Goal: Information Seeking & Learning: Find specific fact

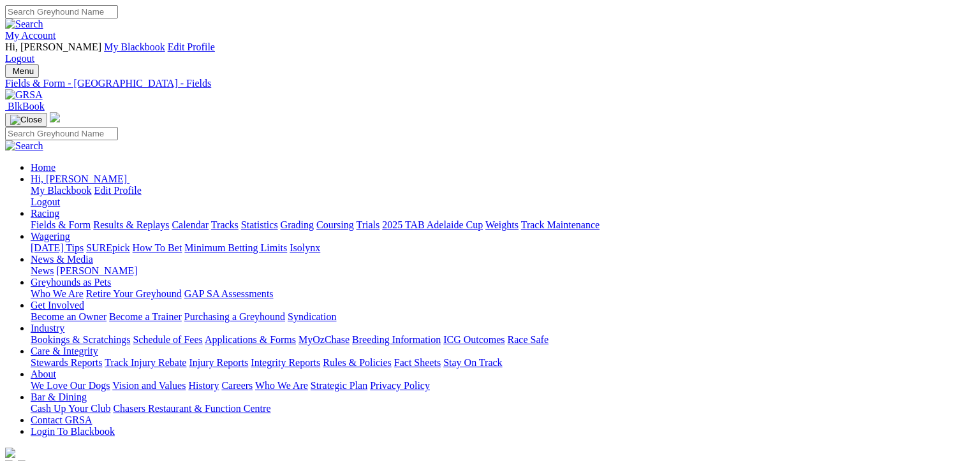
click at [161, 219] on link "Results & Replays" at bounding box center [131, 224] width 76 height 11
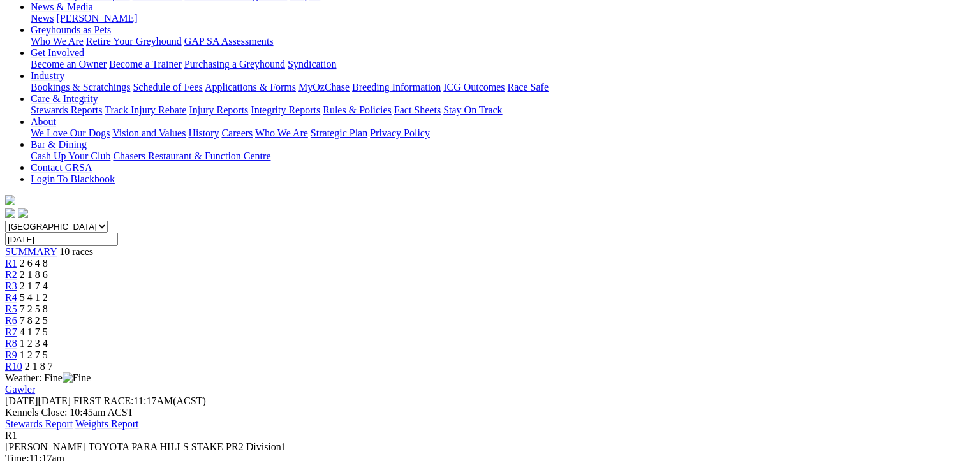
scroll to position [255, 0]
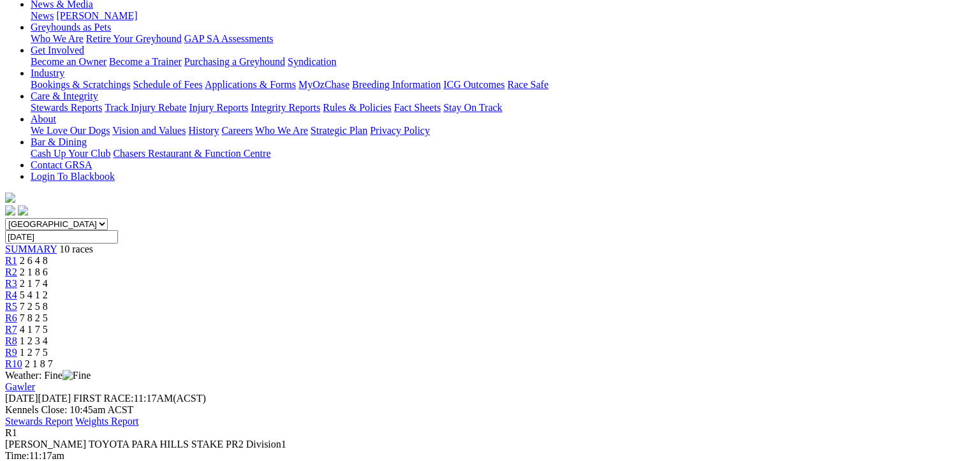
drag, startPoint x: 899, startPoint y: 383, endPoint x: 82, endPoint y: 236, distance: 830.0
drag, startPoint x: 82, startPoint y: 236, endPoint x: 321, endPoint y: 282, distance: 243.5
copy tbody "Imagine The Fun T: Brenda Oakey 22.86 - $1.50 8.70 - 22.86 - $1.50 27.9 2 Our I…"
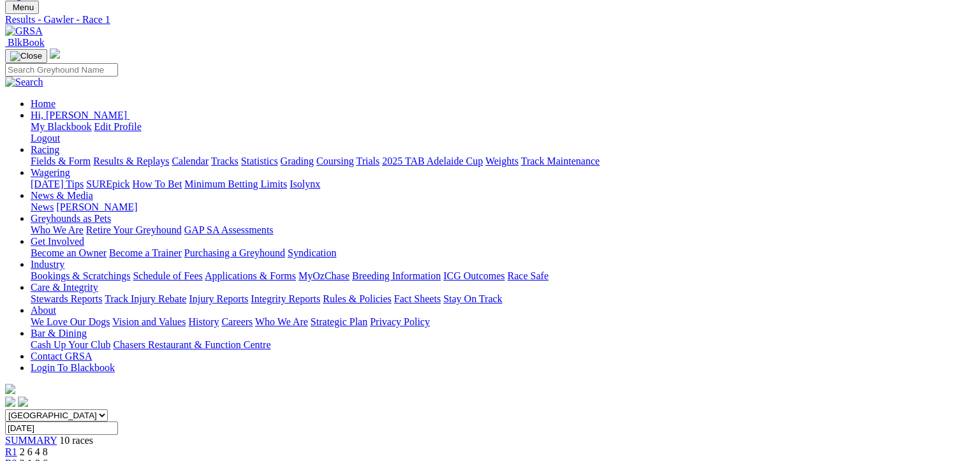
click at [17, 458] on span "R2" at bounding box center [11, 463] width 12 height 11
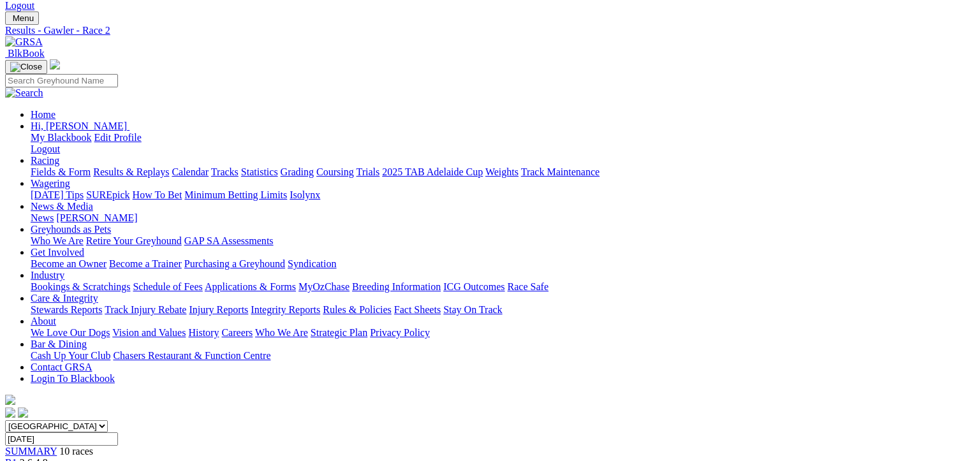
scroll to position [319, 0]
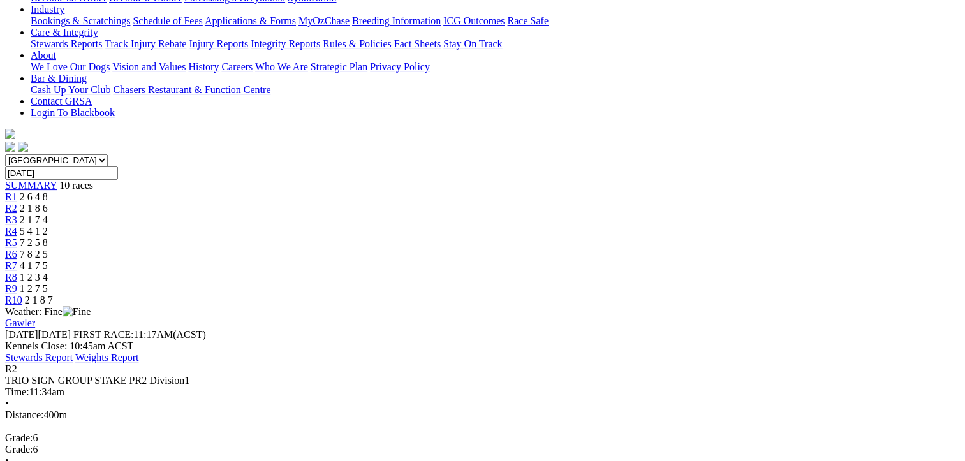
drag, startPoint x: 897, startPoint y: 323, endPoint x: 76, endPoint y: 163, distance: 836.6
drag, startPoint x: 76, startPoint y: 163, endPoint x: 275, endPoint y: 219, distance: 207.2
copy tbody "1 Bonmati T: Brenton Prouse SA Bred 23.02 - $12.00 8.74 - 23.02 - $12.00 27.5 2…"
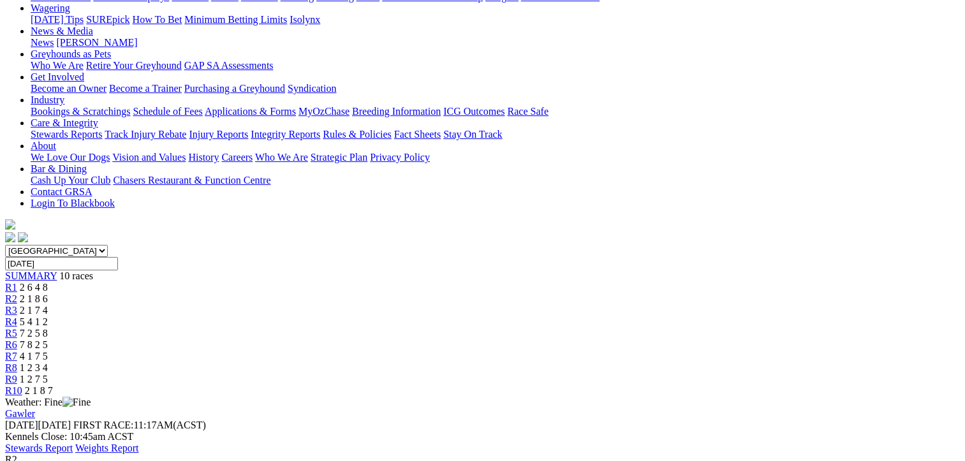
scroll to position [128, 0]
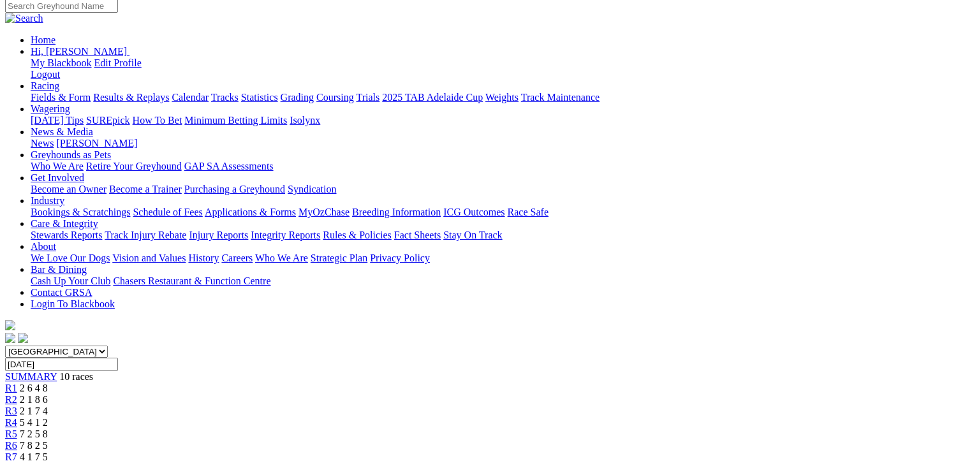
click at [48, 406] on span "2 1 7 4" at bounding box center [34, 411] width 28 height 11
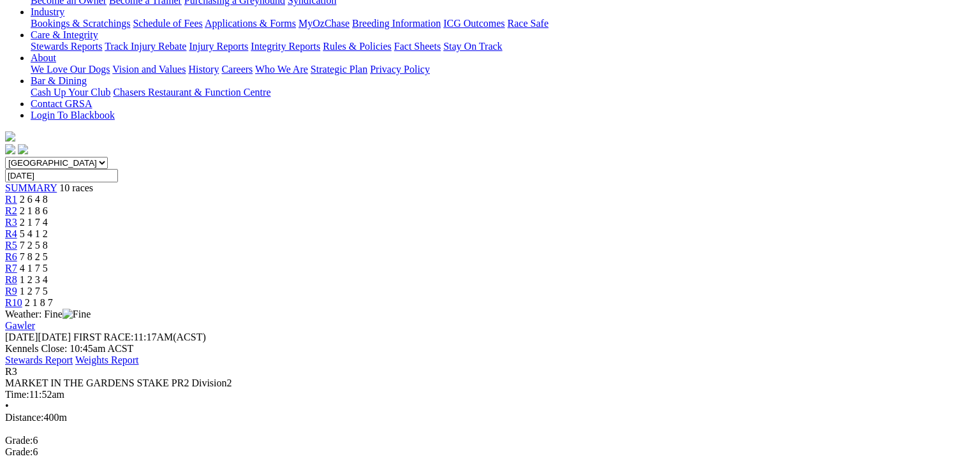
scroll to position [319, 0]
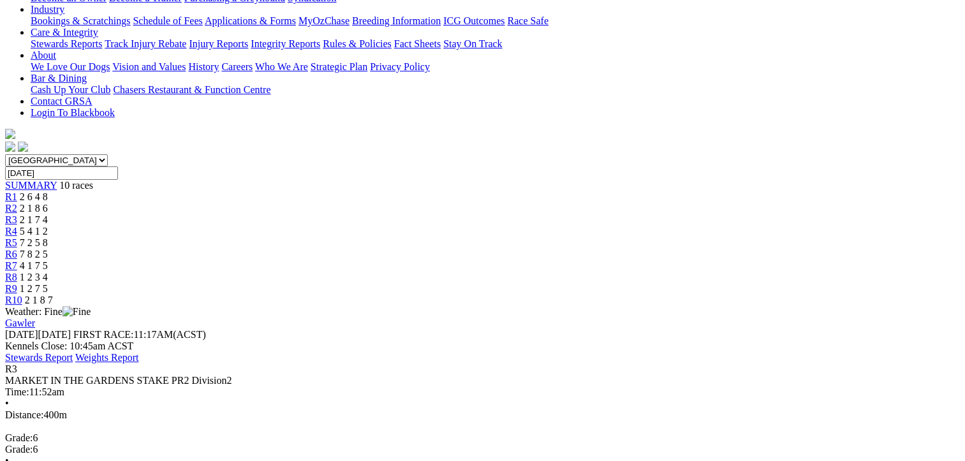
drag, startPoint x: 893, startPoint y: 321, endPoint x: 76, endPoint y: 172, distance: 831.0
drag, startPoint x: 76, startPoint y: 172, endPoint x: 306, endPoint y: 237, distance: 239.0
copy tbody "1 Optimistic Reign T: Robyn Mackellar SA Bred 22.69 - $1.50 8.61 - 22.69 - $1.5…"
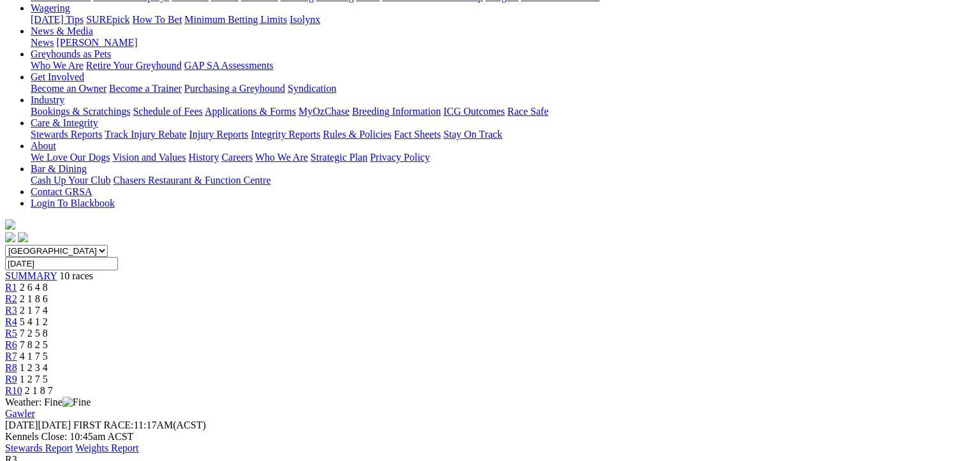
scroll to position [128, 0]
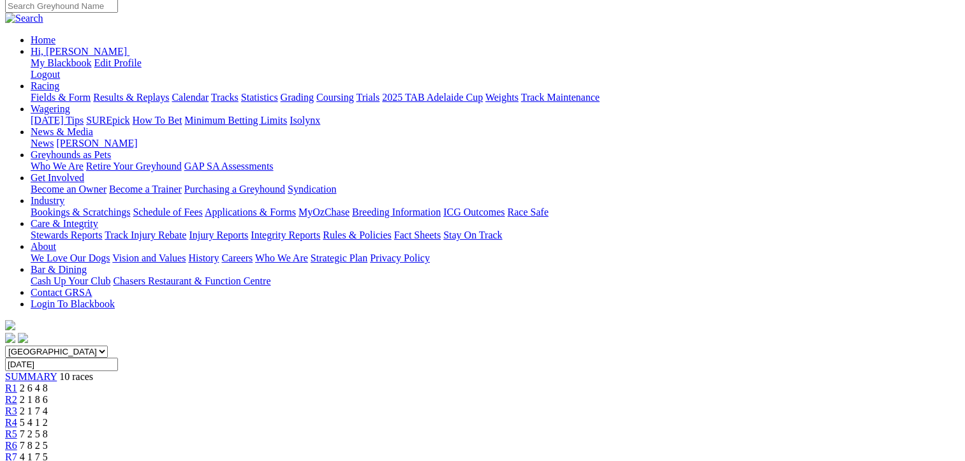
click at [48, 417] on span "5 4 1 2" at bounding box center [34, 422] width 28 height 11
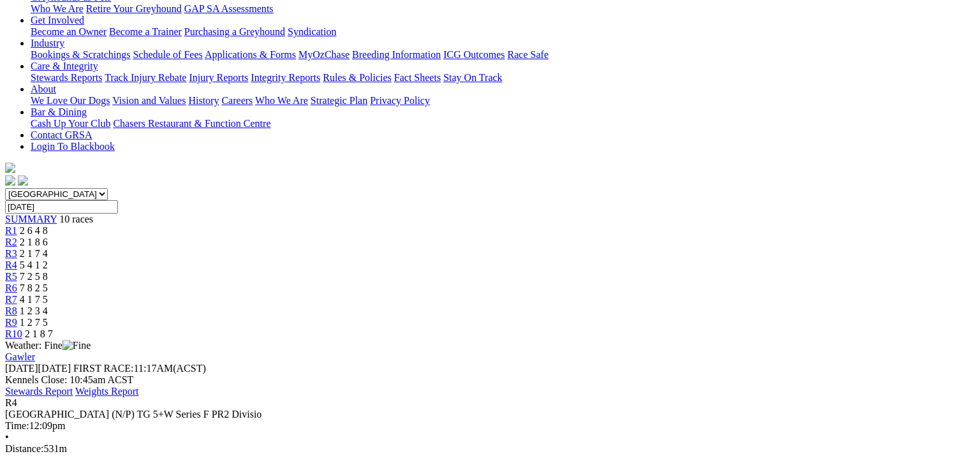
scroll to position [319, 0]
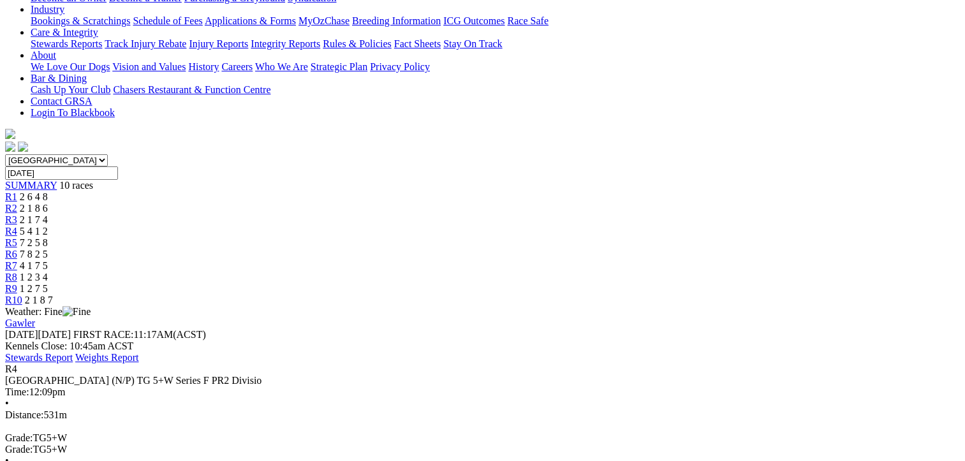
drag, startPoint x: 891, startPoint y: 365, endPoint x: 75, endPoint y: 170, distance: 839.8
drag, startPoint x: 75, startPoint y: 170, endPoint x: 346, endPoint y: 230, distance: 278.3
copy tbody "1 Jan Hewett T: Peter Czupak SA Bred 31.16 - $2.20 3.27 16.20 31.16 - $2.20 25.…"
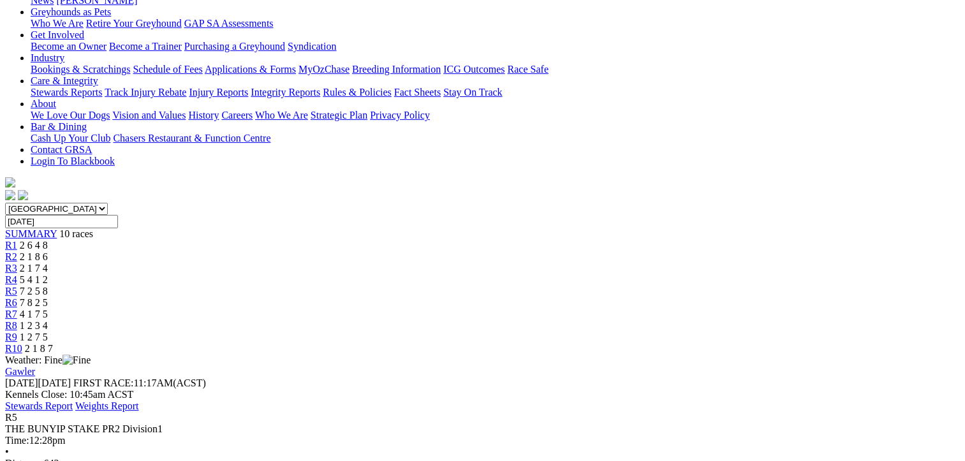
scroll to position [319, 0]
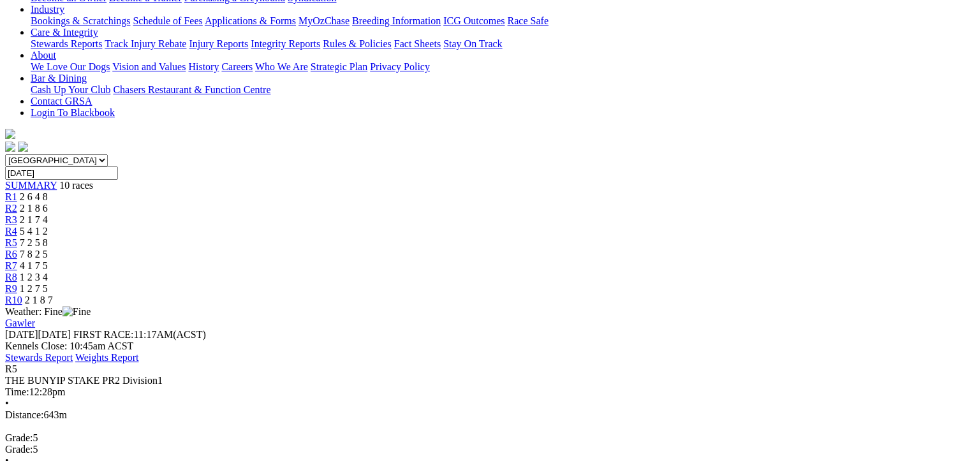
drag, startPoint x: 897, startPoint y: 323, endPoint x: 71, endPoint y: 167, distance: 840.9
drag, startPoint x: 71, startPoint y: 167, endPoint x: 249, endPoint y: 223, distance: 186.5
copy tbody "1 [PERSON_NAME]: [PERSON_NAME] 37.73 - $2.00 9.34 22.35 37.73 - $2.00 35.7 2 Me…"
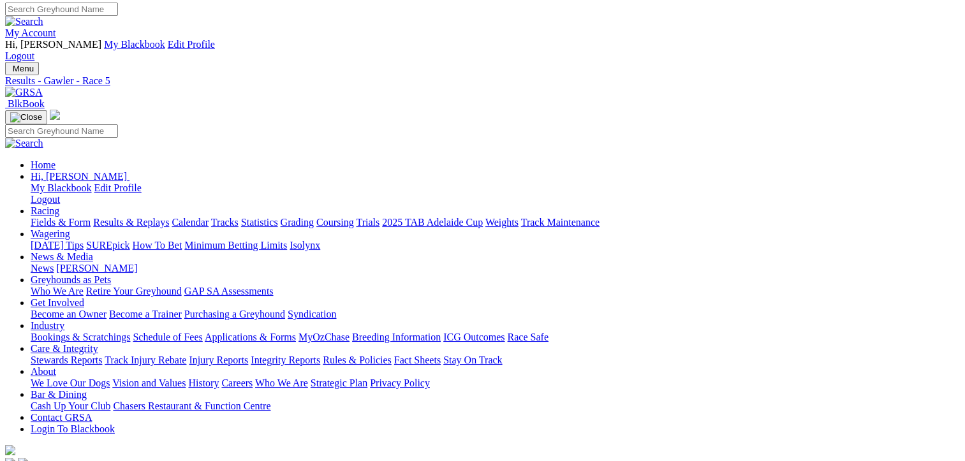
scroll to position [0, 0]
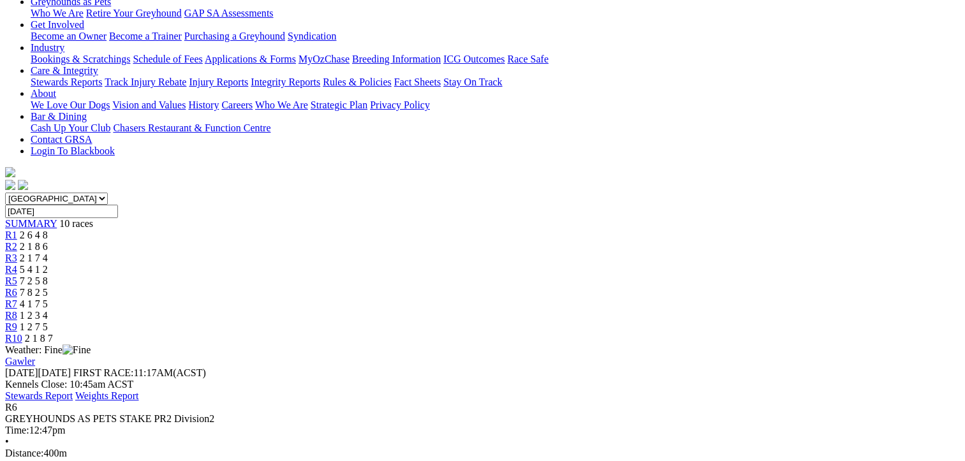
scroll to position [319, 0]
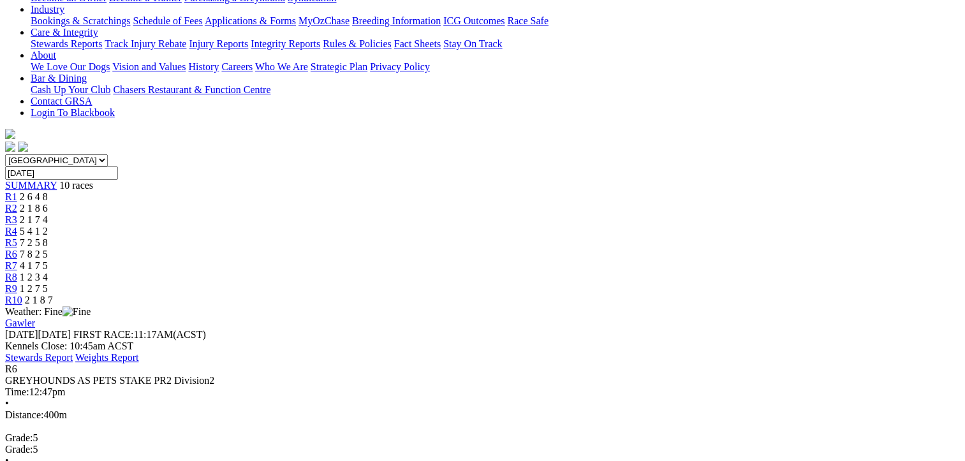
drag, startPoint x: 897, startPoint y: 362, endPoint x: 76, endPoint y: 169, distance: 843.1
drag, startPoint x: 76, startPoint y: 169, endPoint x: 318, endPoint y: 249, distance: 255.1
copy tbody "1 Secret Super T: Colin Swain 22.95 - $1.40 8.81 - 22.95 - $1.40 32.6 2 Sketchy…"
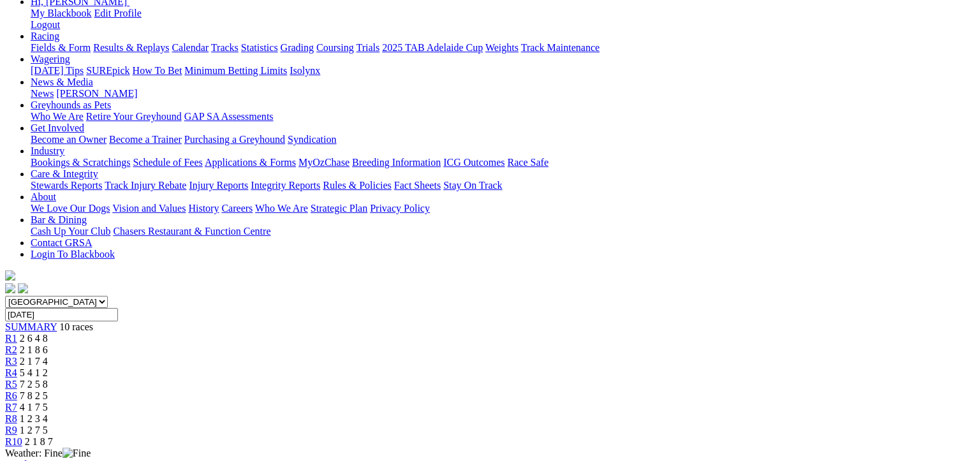
scroll to position [0, 0]
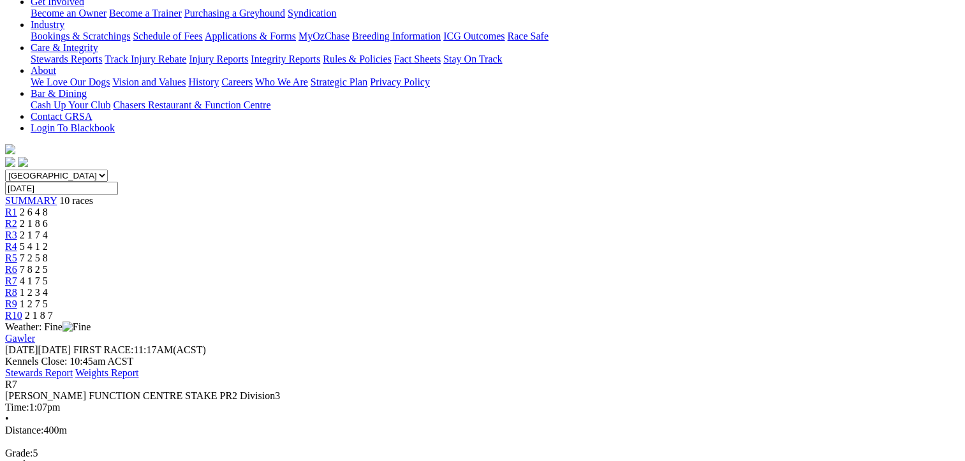
scroll to position [319, 0]
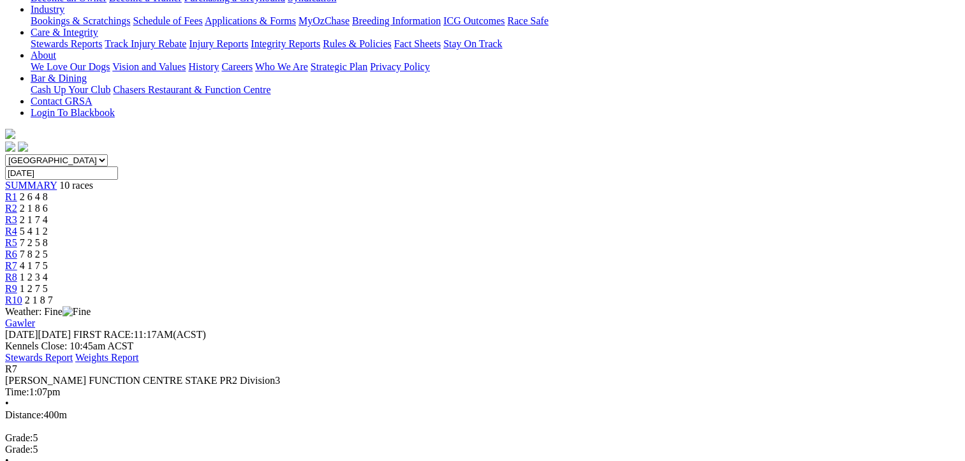
drag, startPoint x: 895, startPoint y: 362, endPoint x: 74, endPoint y: 163, distance: 844.4
drag, startPoint x: 74, startPoint y: 163, endPoint x: 309, endPoint y: 265, distance: 255.9
copy tbody "1 Hot Lips T: [PERSON_NAME] 22.92 - $2.15 8.88 - 22.92 - $2.15 26.5 2 Right Sid…"
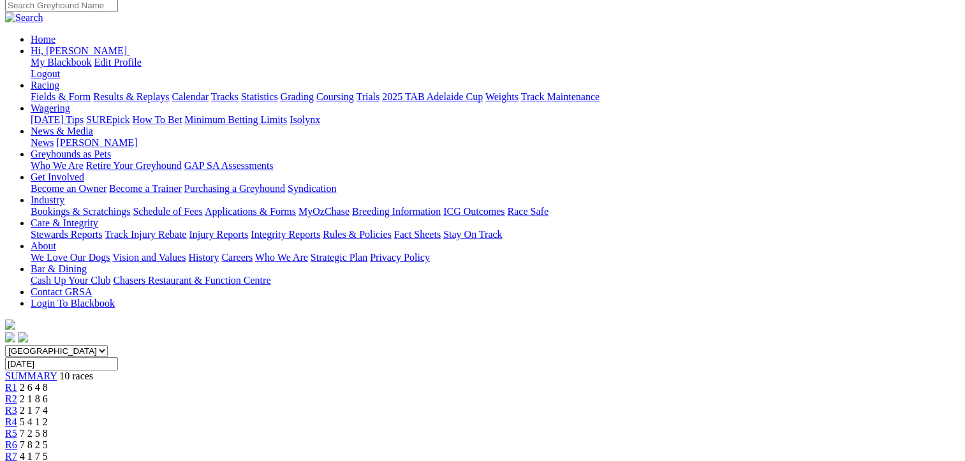
scroll to position [128, 0]
click at [17, 460] on span "R8" at bounding box center [11, 468] width 12 height 11
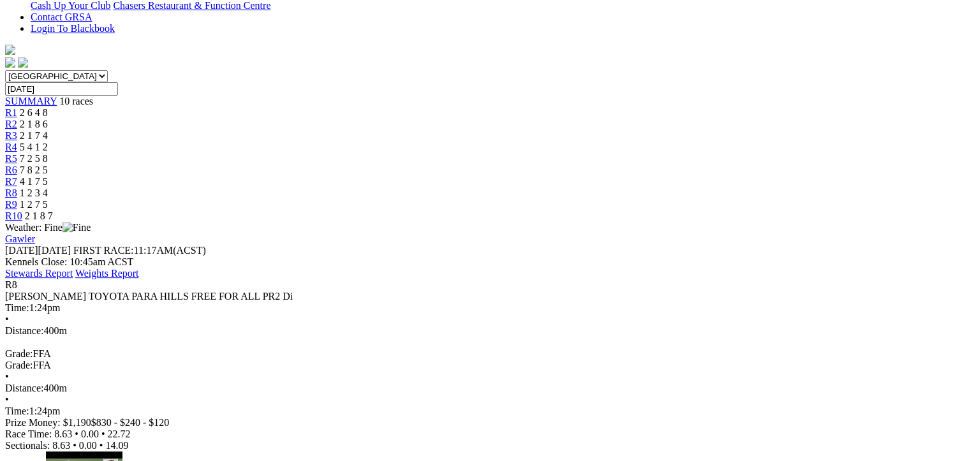
scroll to position [446, 0]
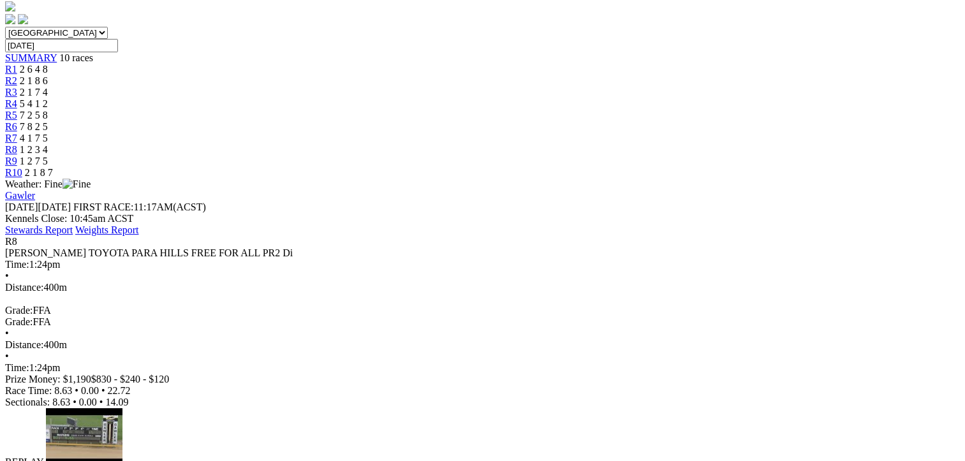
drag, startPoint x: 896, startPoint y: 276, endPoint x: 70, endPoint y: 40, distance: 859.4
drag, startPoint x: 70, startPoint y: 40, endPoint x: 382, endPoint y: 122, distance: 323.1
copy tbody "1 Long Gully Ash T: Paula Hearnden SA Bred 22.72 - $6.50 8.63 - 22.72 - $6.50 3…"
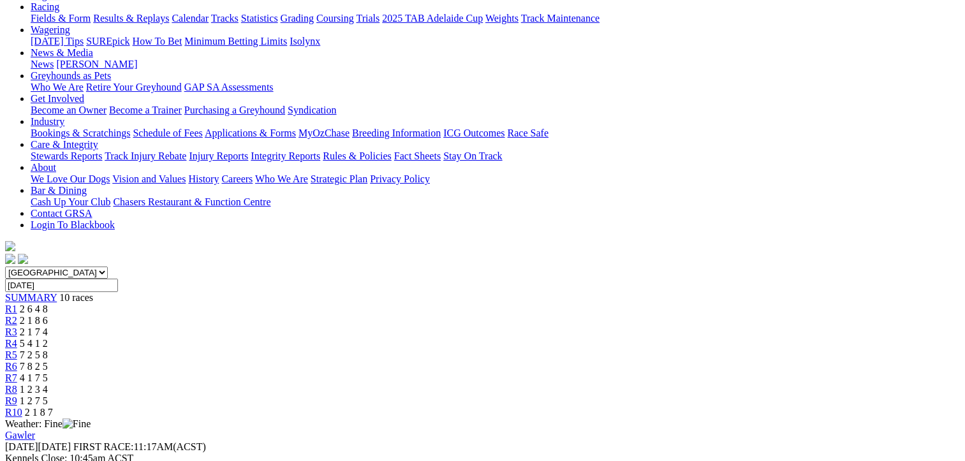
scroll to position [64, 0]
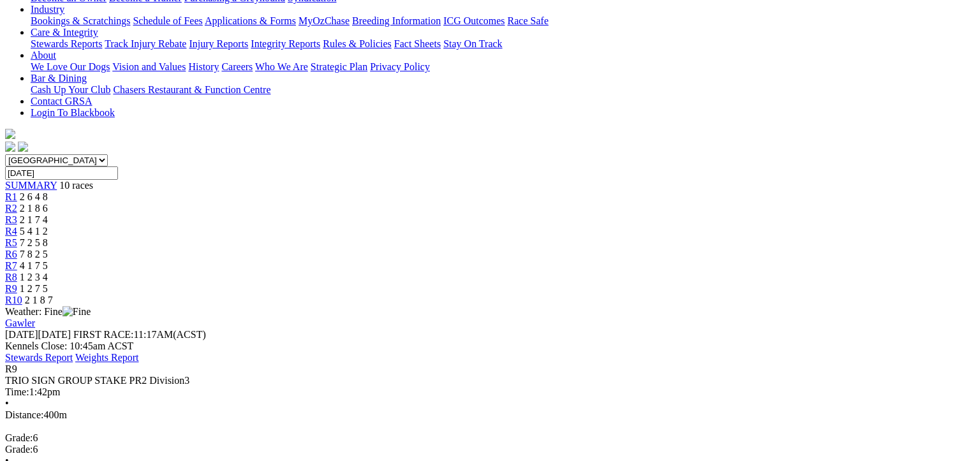
scroll to position [319, 0]
drag, startPoint x: 895, startPoint y: 365, endPoint x: 71, endPoint y: 166, distance: 848.2
copy tbody "1 Sketchy Show Man T: [PERSON_NAME] 22.85 - $4.00 8.58 - 22.85 - $4.00 29.6 2 I…"
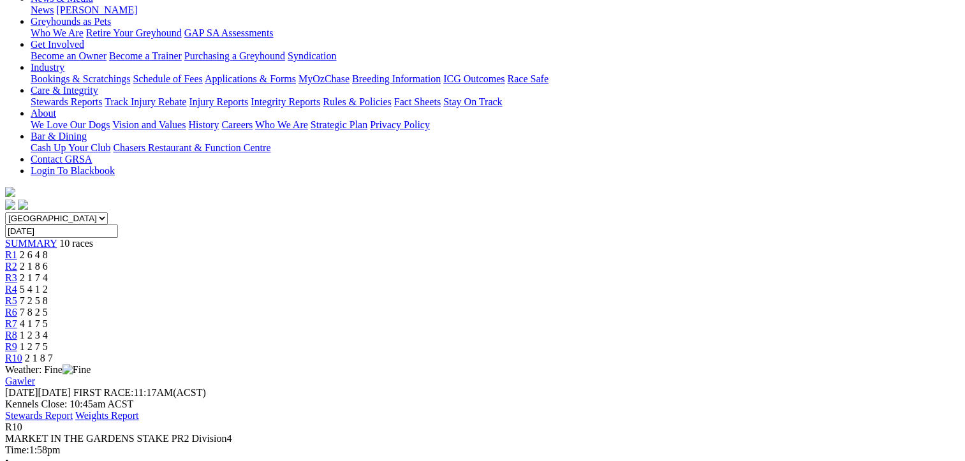
scroll to position [319, 0]
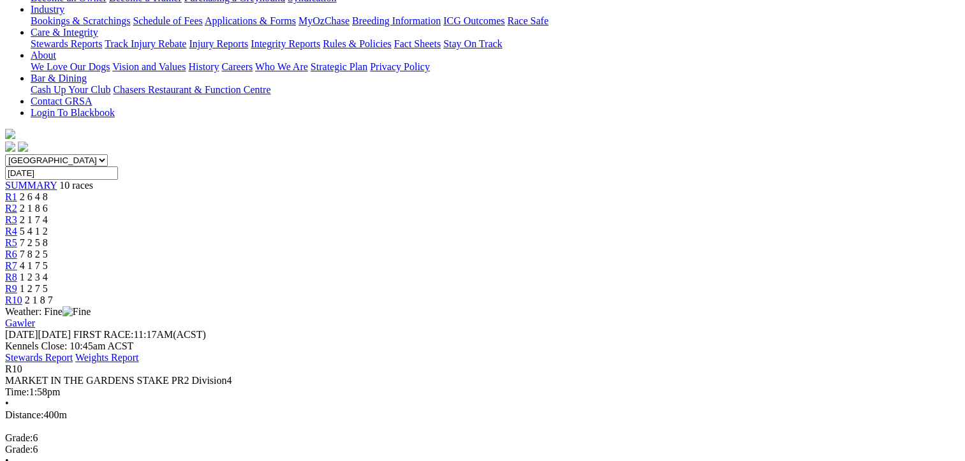
drag, startPoint x: 900, startPoint y: 363, endPoint x: 73, endPoint y: 167, distance: 849.3
drag, startPoint x: 73, startPoint y: 167, endPoint x: 270, endPoint y: 222, distance: 204.5
copy tbody "1 Brother Bilo T: Ben Rawlings SA Bred 22.73 - $1.33 8.63 - 22.73 - $1.33 32 2 …"
